Goal: Transaction & Acquisition: Purchase product/service

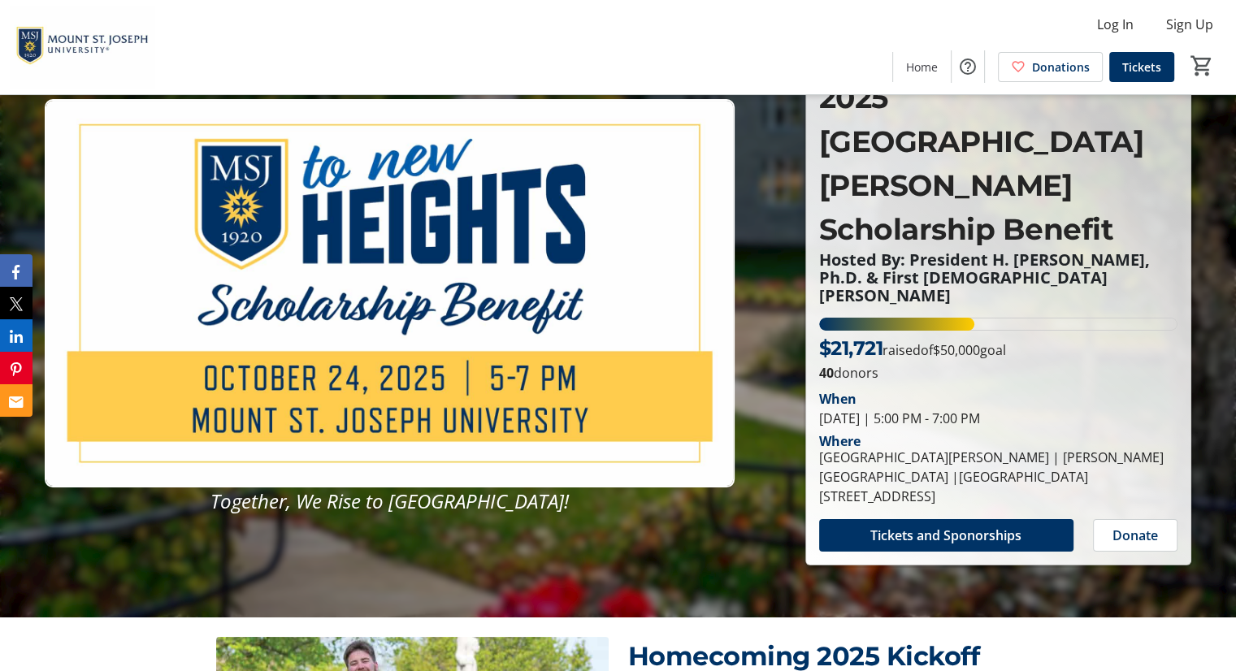
scroll to position [81, 0]
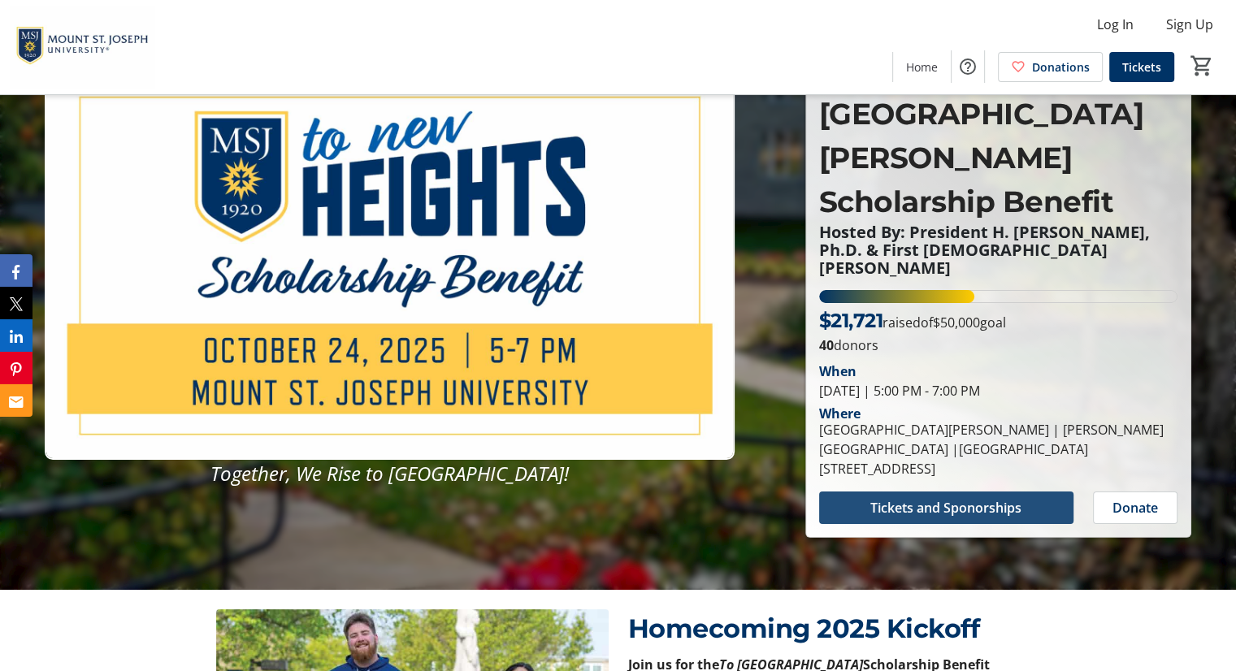
click at [933, 498] on span "Tickets and Sponorships" at bounding box center [945, 507] width 151 height 19
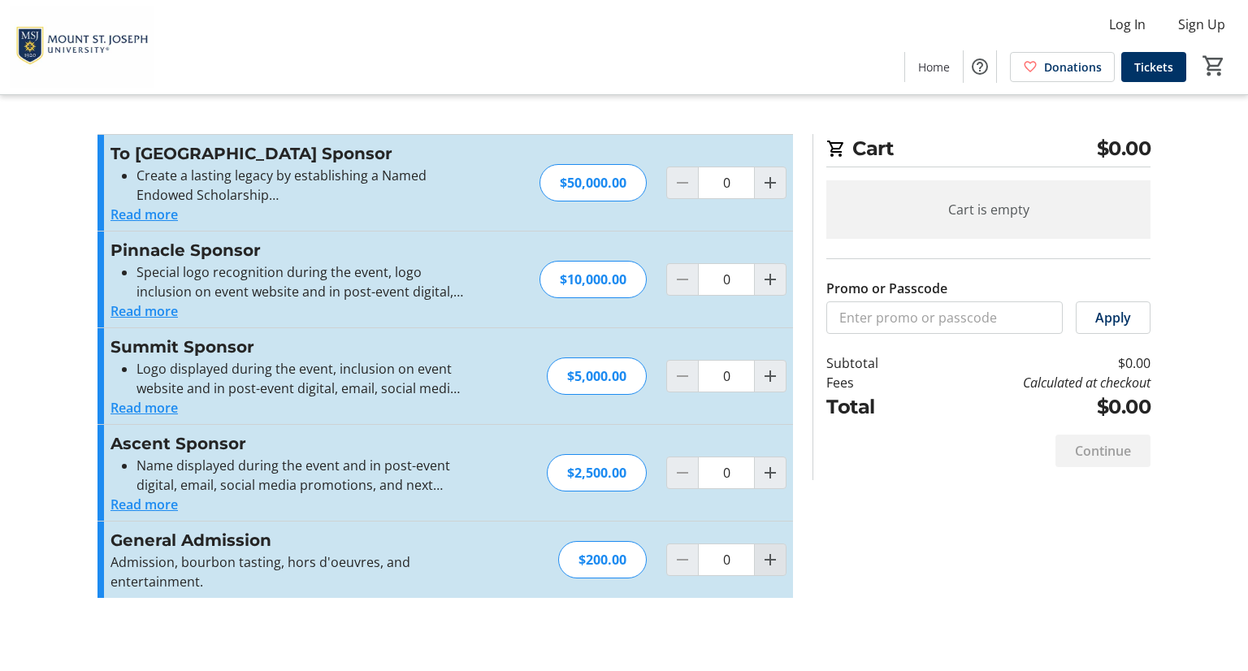
click at [767, 556] on mat-icon "Increment by one" at bounding box center [769, 559] width 19 height 19
type input "1"
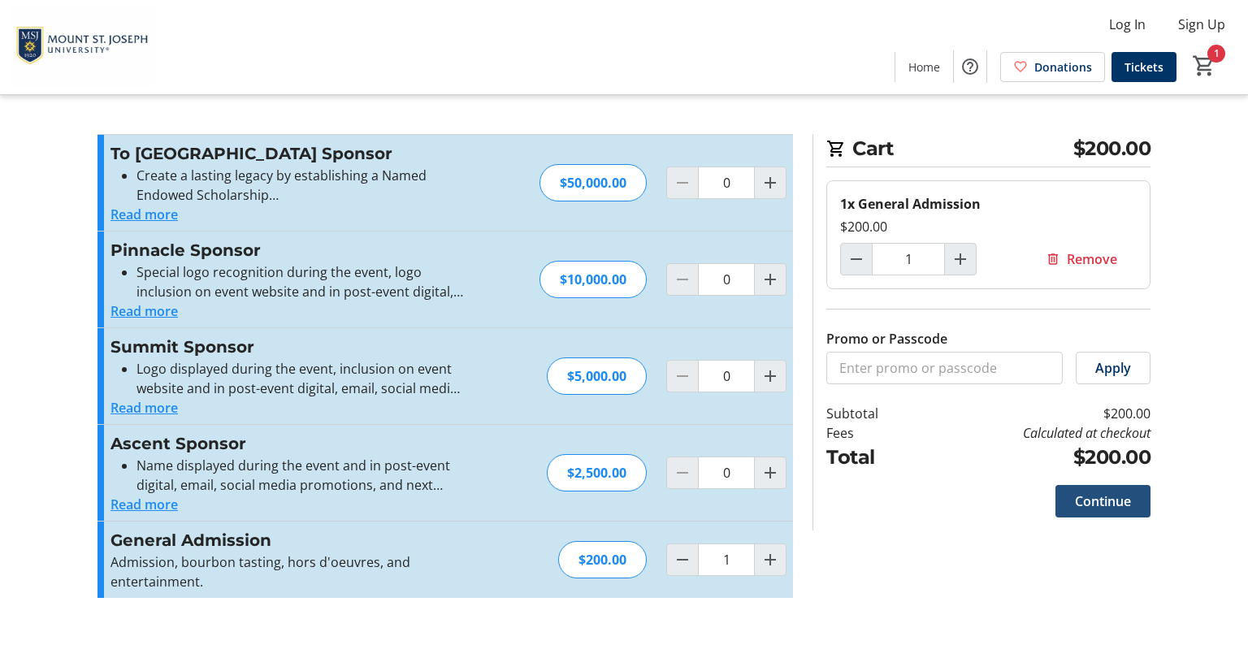
click at [1096, 500] on span "Continue" at bounding box center [1103, 500] width 56 height 19
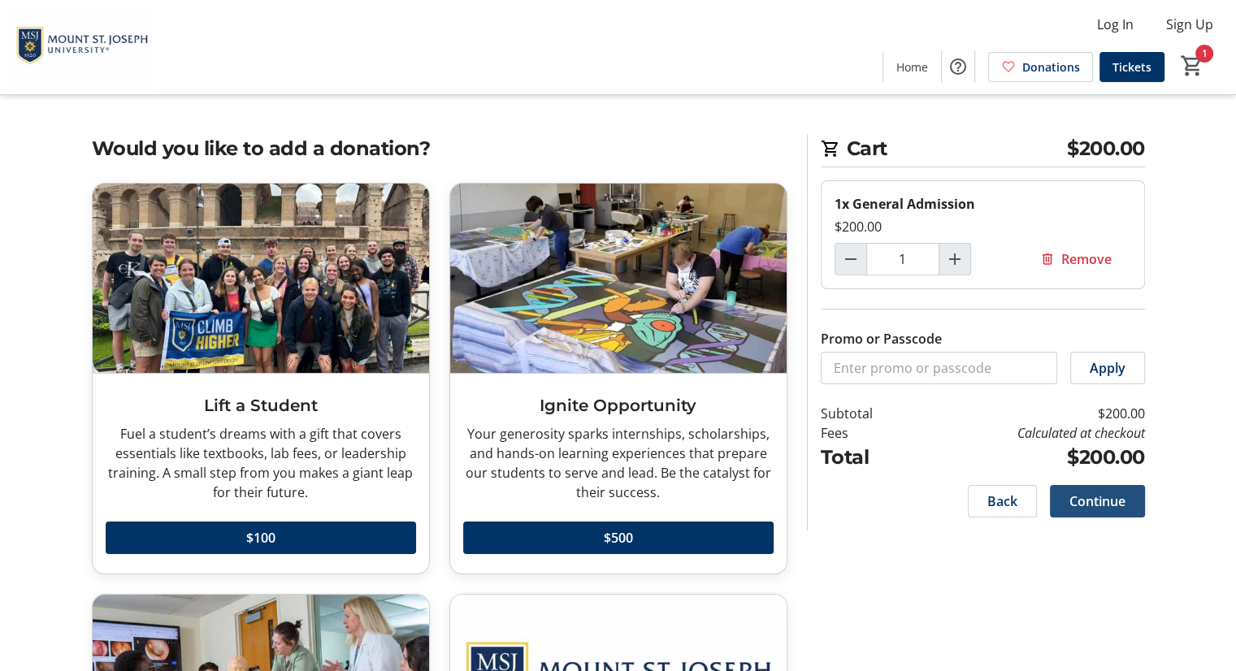
click at [1092, 501] on span "Continue" at bounding box center [1097, 500] width 56 height 19
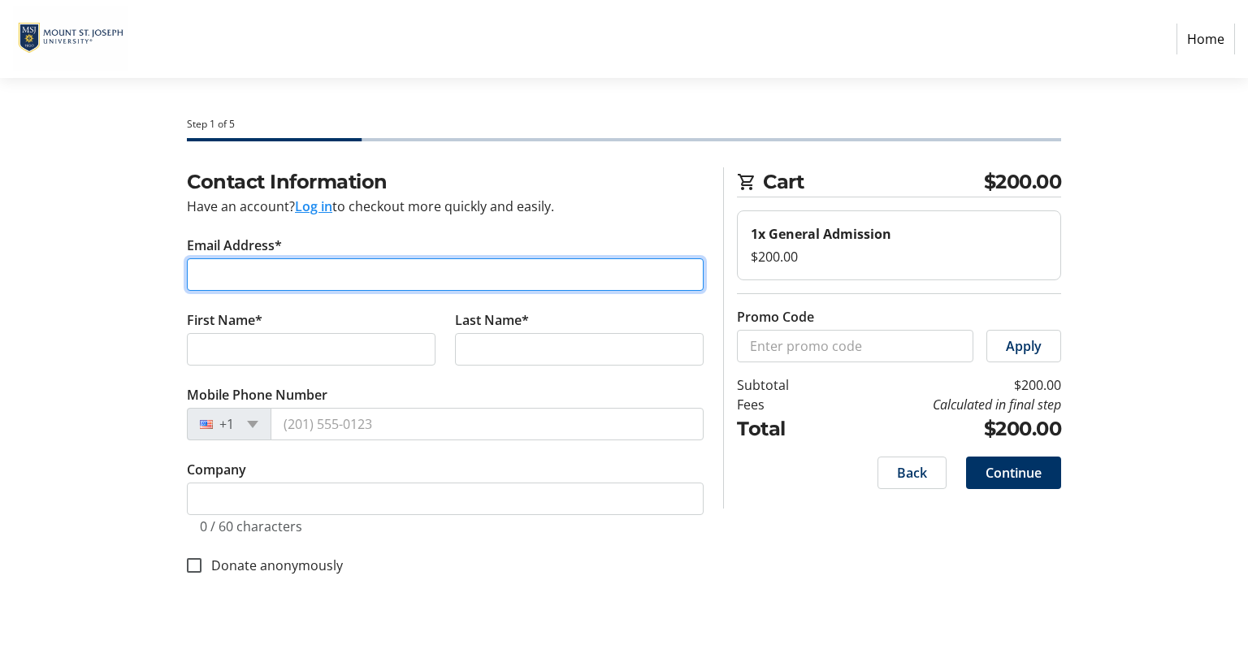
click at [237, 275] on input "Email Address*" at bounding box center [445, 274] width 517 height 32
click at [288, 280] on input "[PERSON_NAME]" at bounding box center [445, 274] width 517 height 32
type input "[EMAIL_ADDRESS][DOMAIN_NAME]"
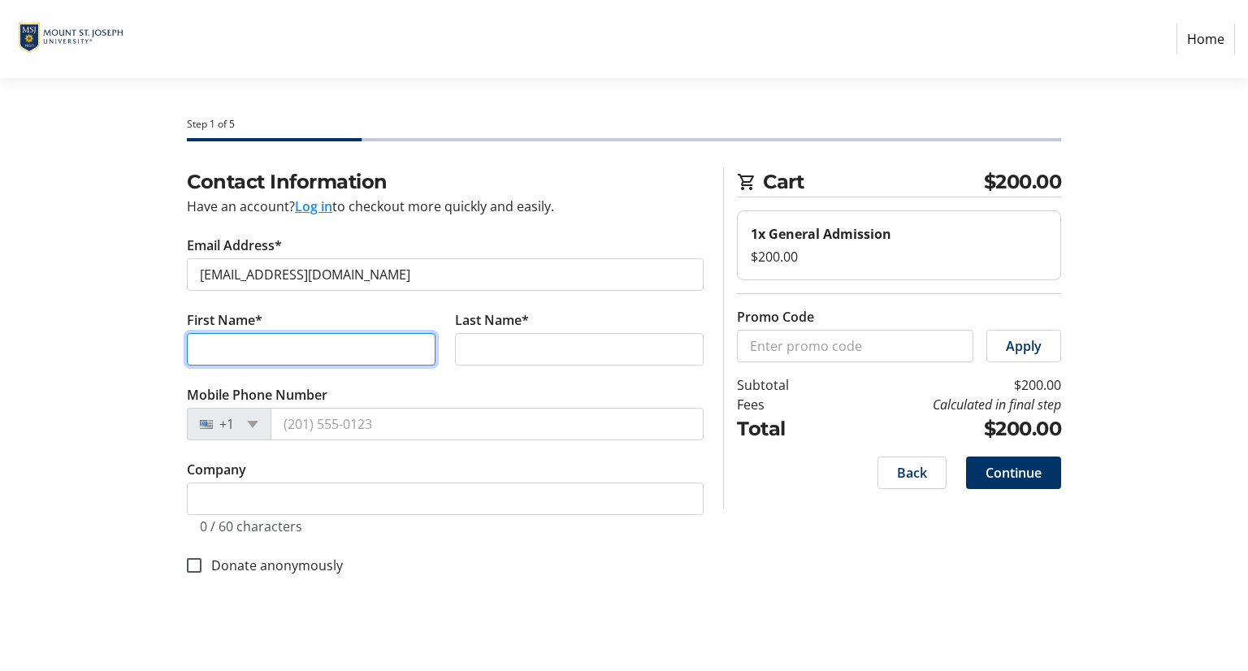
click at [285, 348] on input "First Name*" at bounding box center [311, 349] width 249 height 32
type input "[PERSON_NAME]"
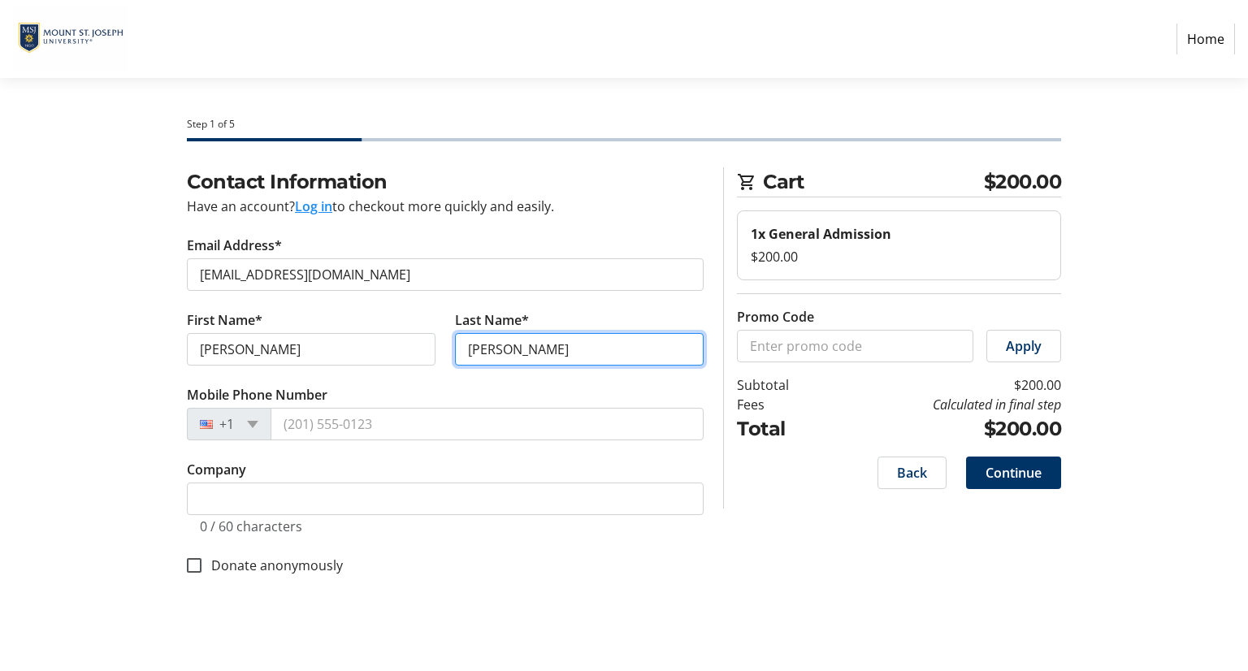
type input "[PERSON_NAME]"
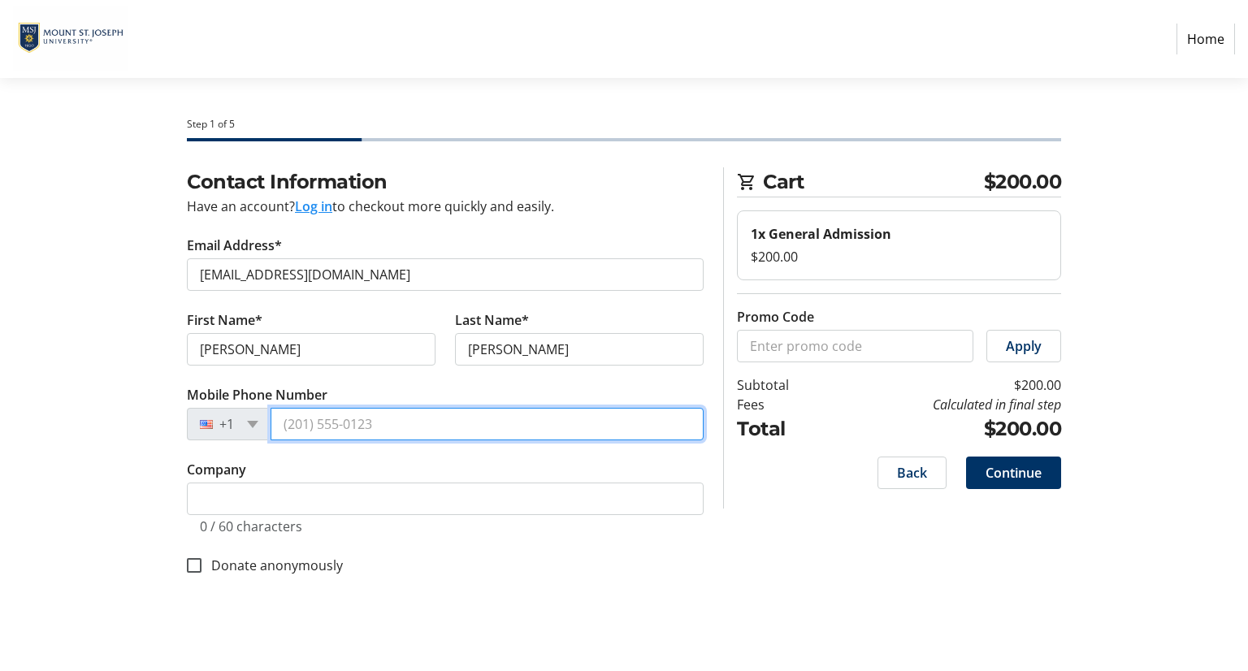
click at [319, 428] on input "Mobile Phone Number" at bounding box center [487, 424] width 433 height 32
type input "[PHONE_NUMBER]"
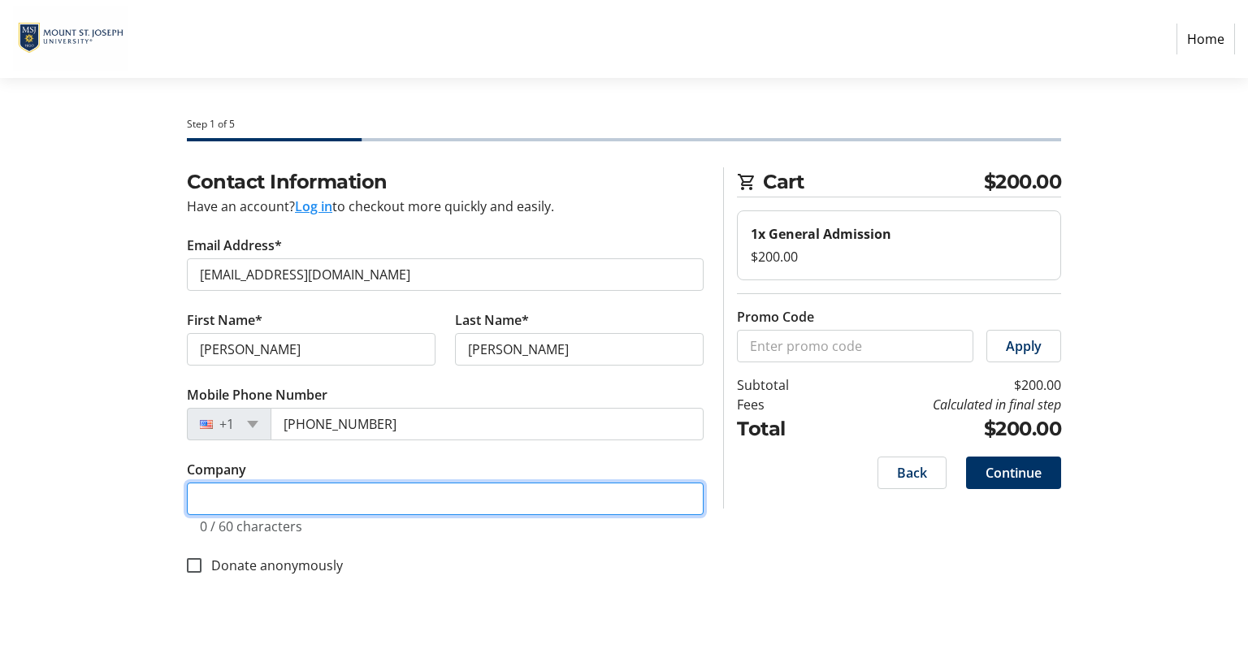
click at [327, 492] on input "Company" at bounding box center [445, 499] width 517 height 32
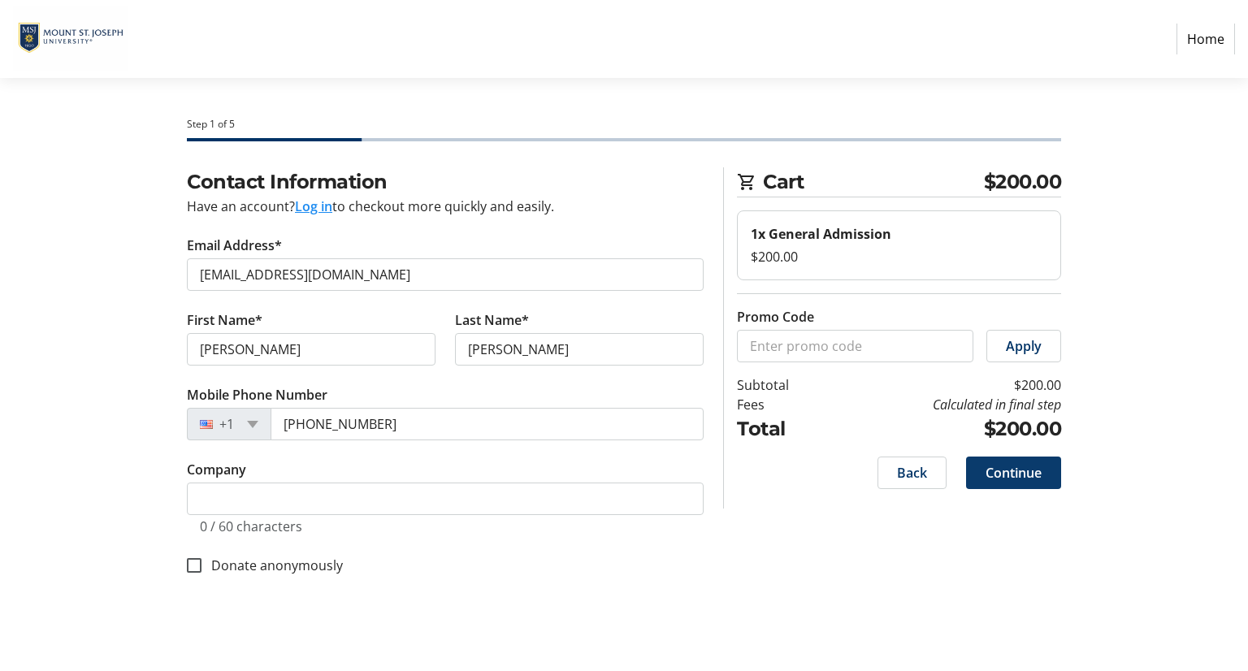
click at [1004, 481] on span "Continue" at bounding box center [1013, 472] width 56 height 19
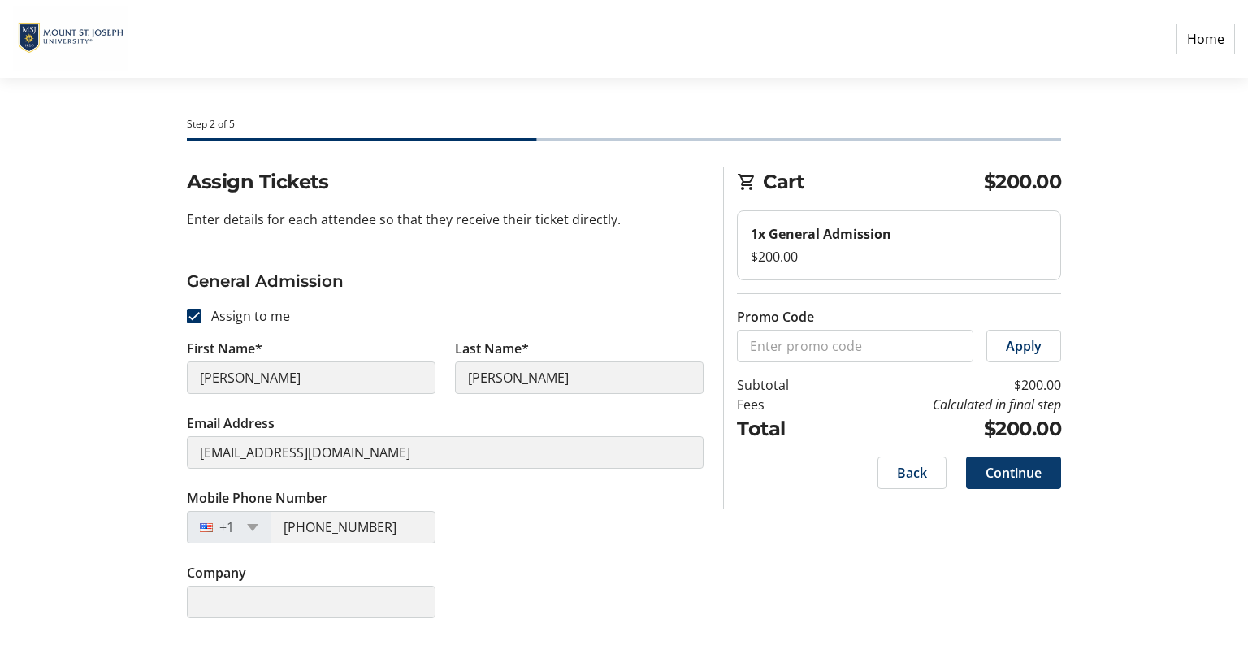
click at [1007, 469] on span "Continue" at bounding box center [1013, 472] width 56 height 19
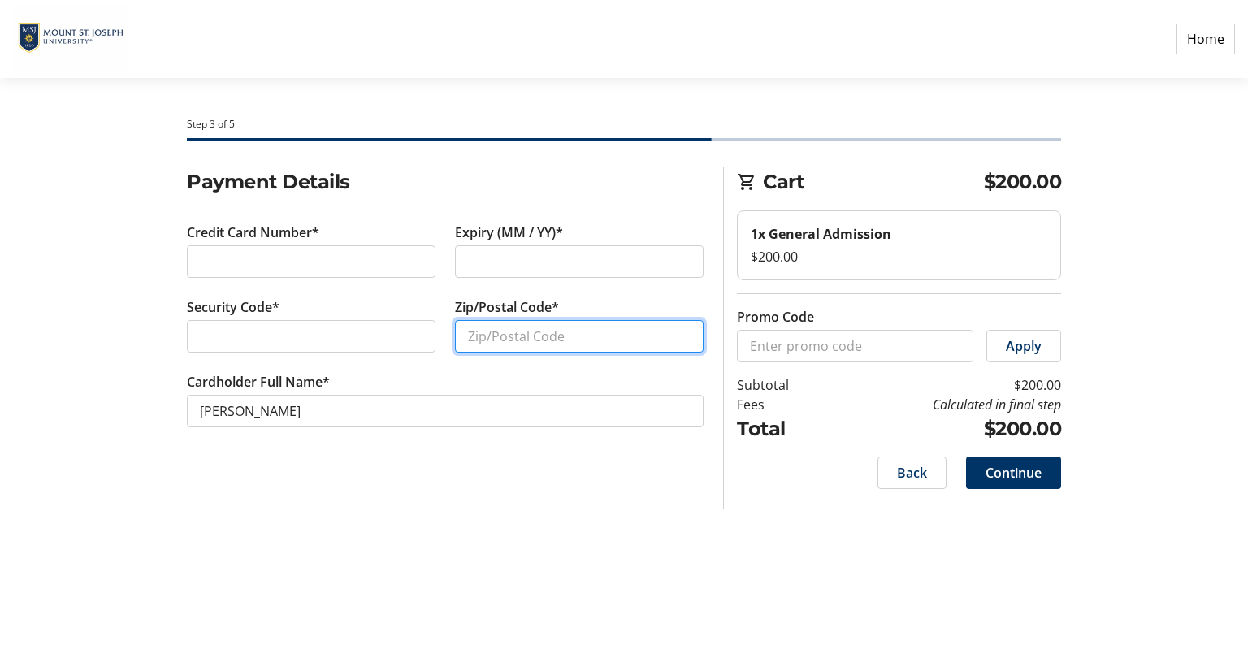
click at [517, 327] on input "Zip/Postal Code*" at bounding box center [579, 336] width 249 height 32
type input "41011"
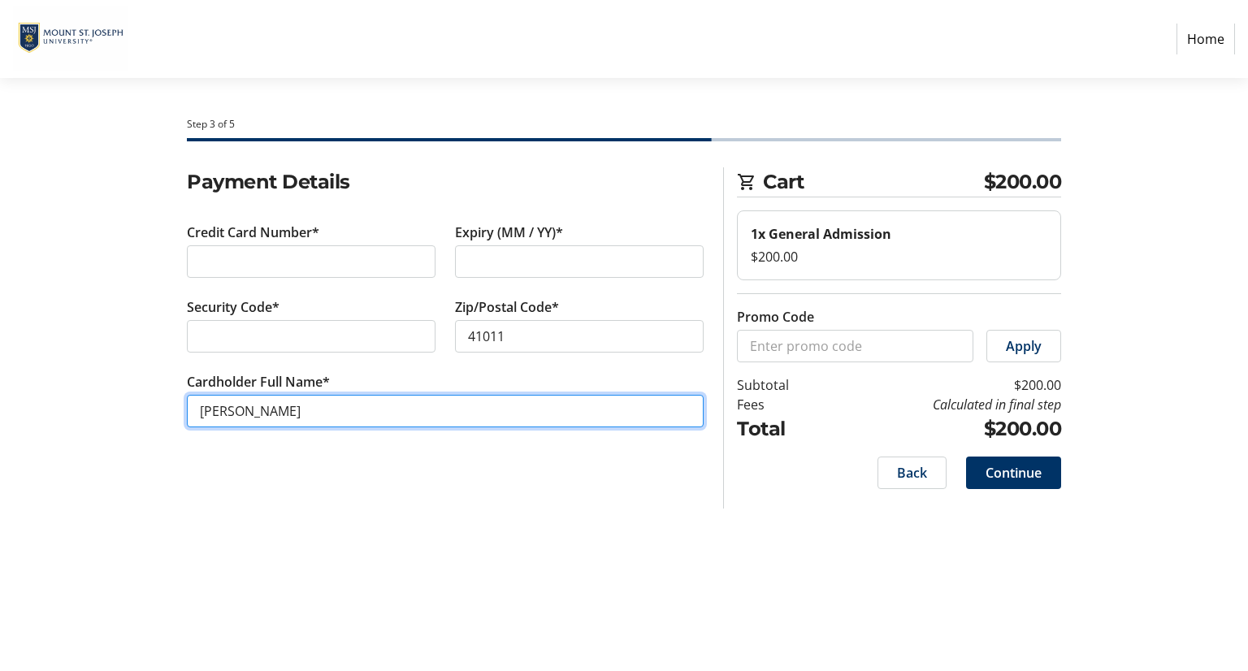
click at [266, 407] on input "[PERSON_NAME]" at bounding box center [445, 411] width 517 height 32
type input "[PERSON_NAME]"
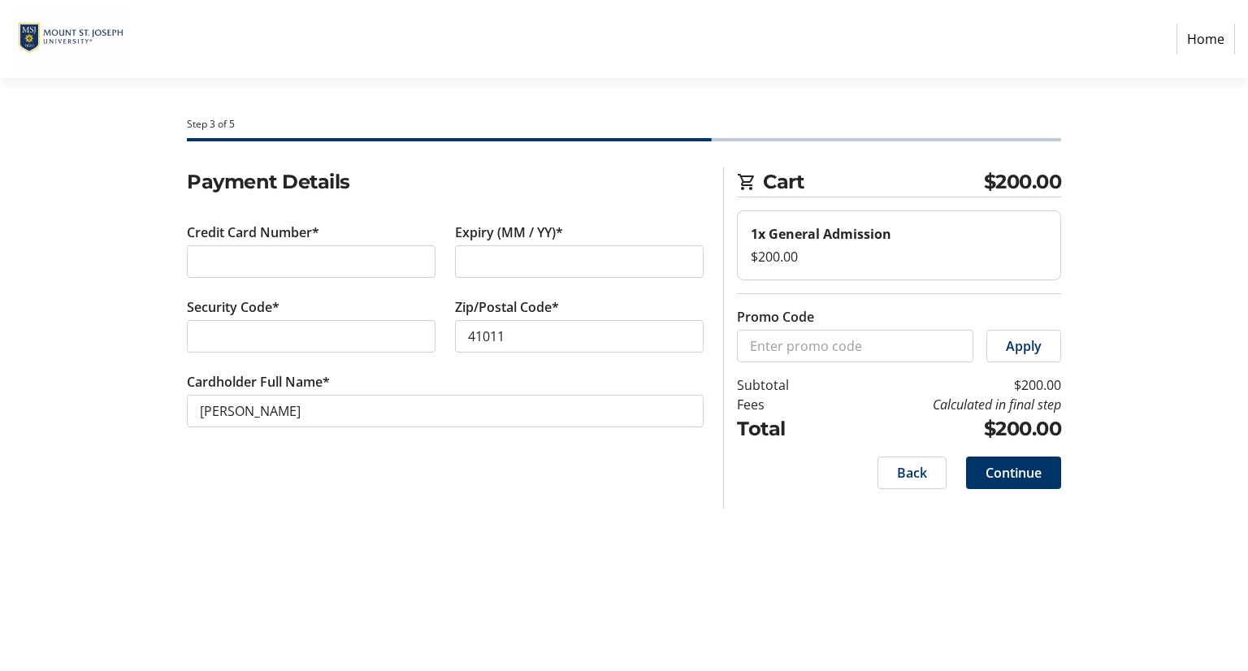
click at [471, 501] on div "Payment Details Credit Card Number* Expiry (MM / YY)* Security Code* Zip/Postal…" at bounding box center [445, 337] width 536 height 341
click at [1006, 465] on span "Continue" at bounding box center [1013, 472] width 56 height 19
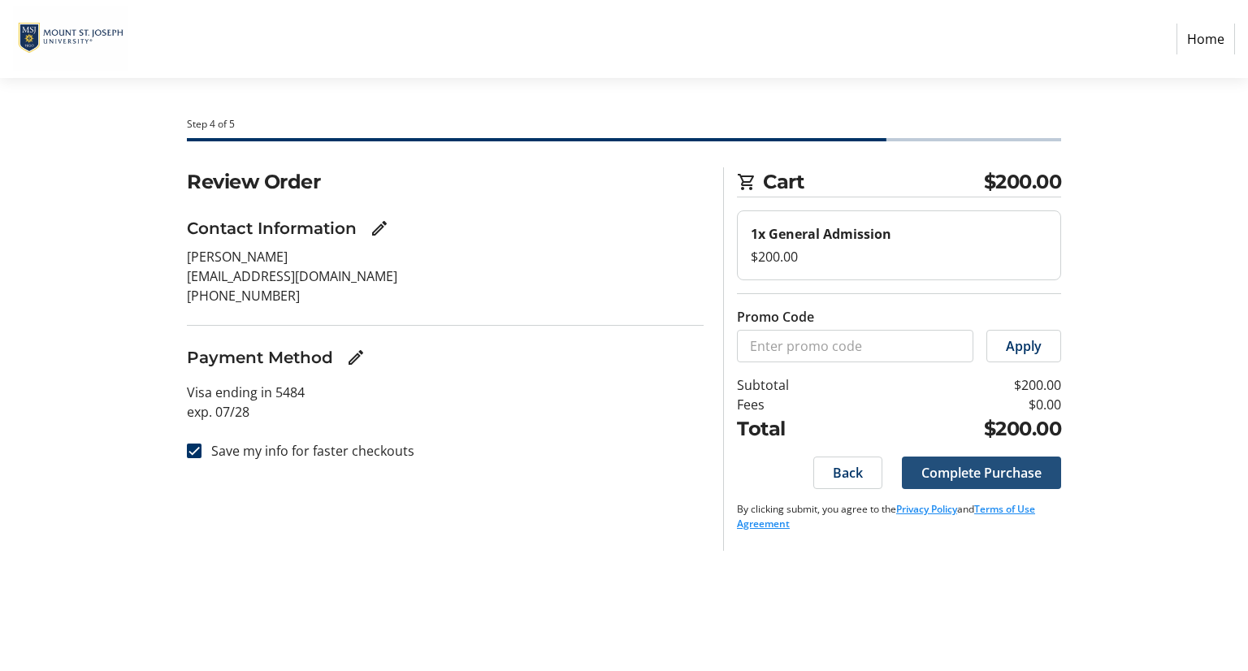
click at [1002, 470] on span "Complete Purchase" at bounding box center [981, 472] width 120 height 19
